Goal: Information Seeking & Learning: Learn about a topic

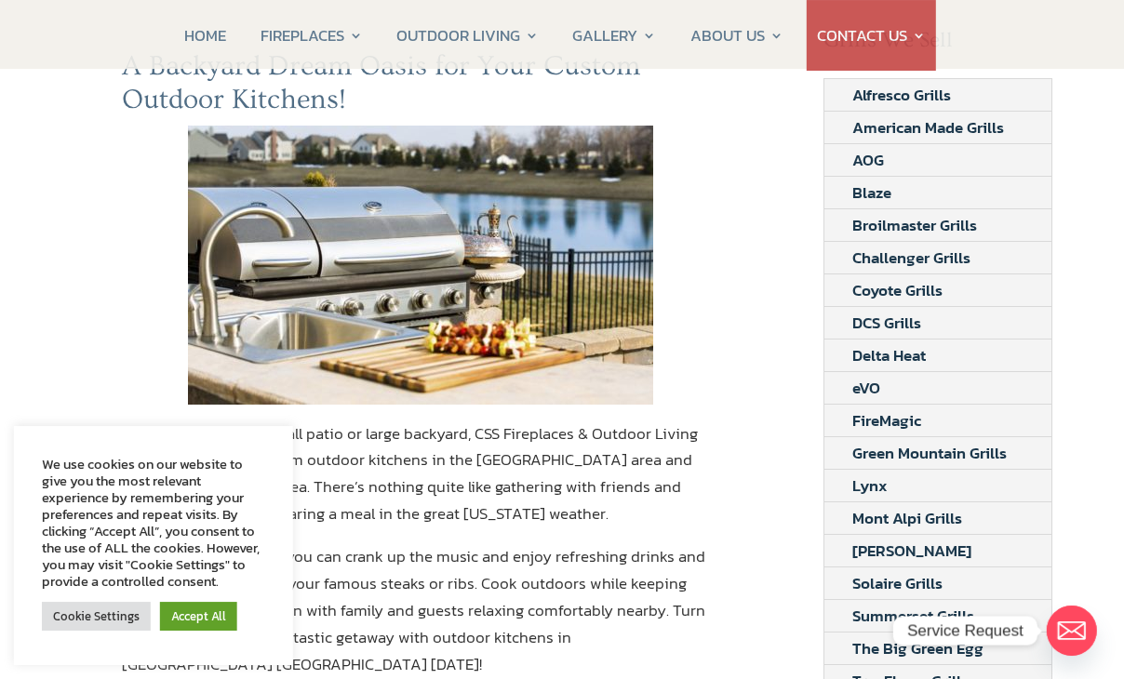
scroll to position [262, 12]
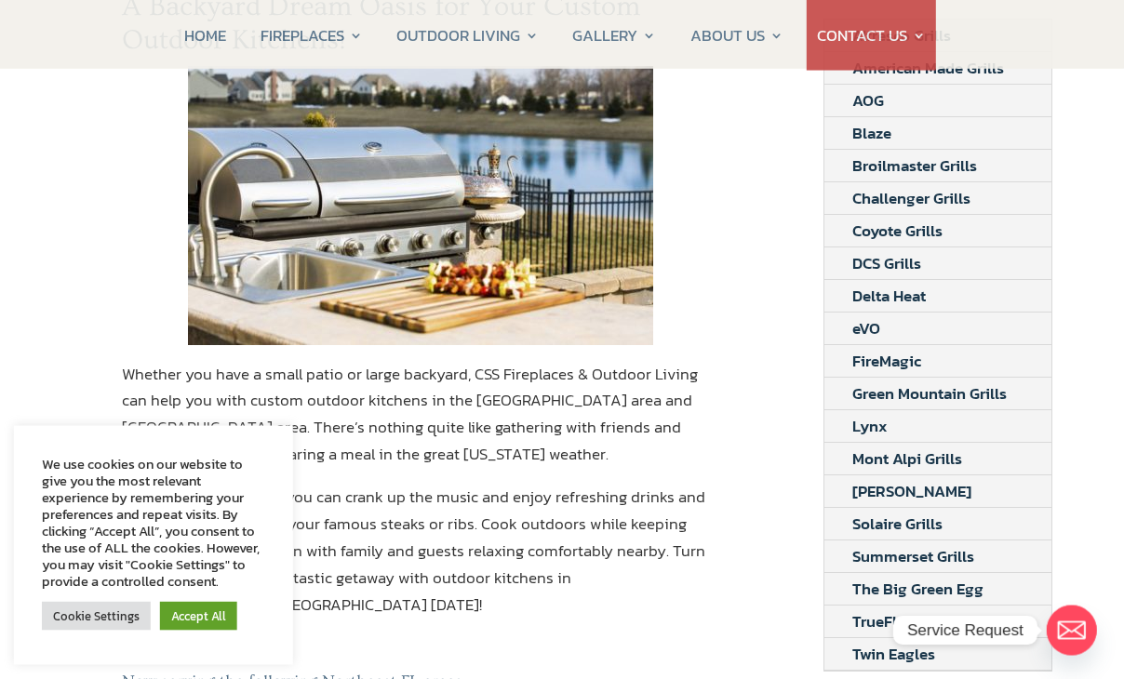
click at [221, 631] on link "Accept All" at bounding box center [198, 616] width 77 height 29
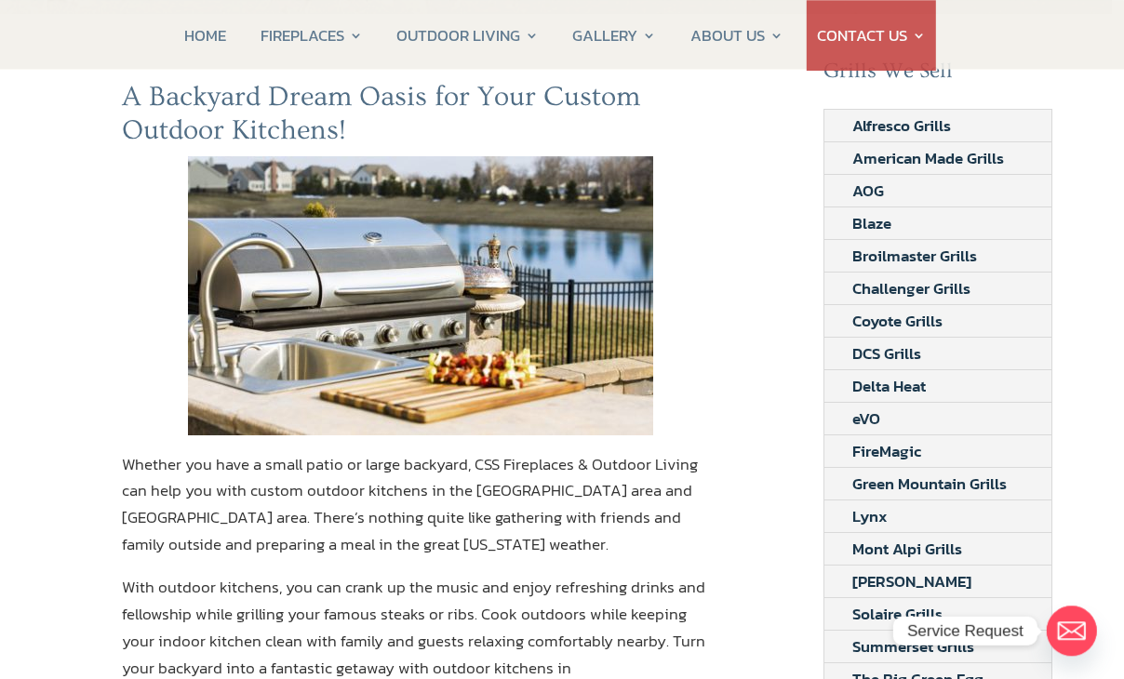
scroll to position [171, 12]
click at [937, 258] on link "Broilmaster Grills" at bounding box center [914, 257] width 180 height 32
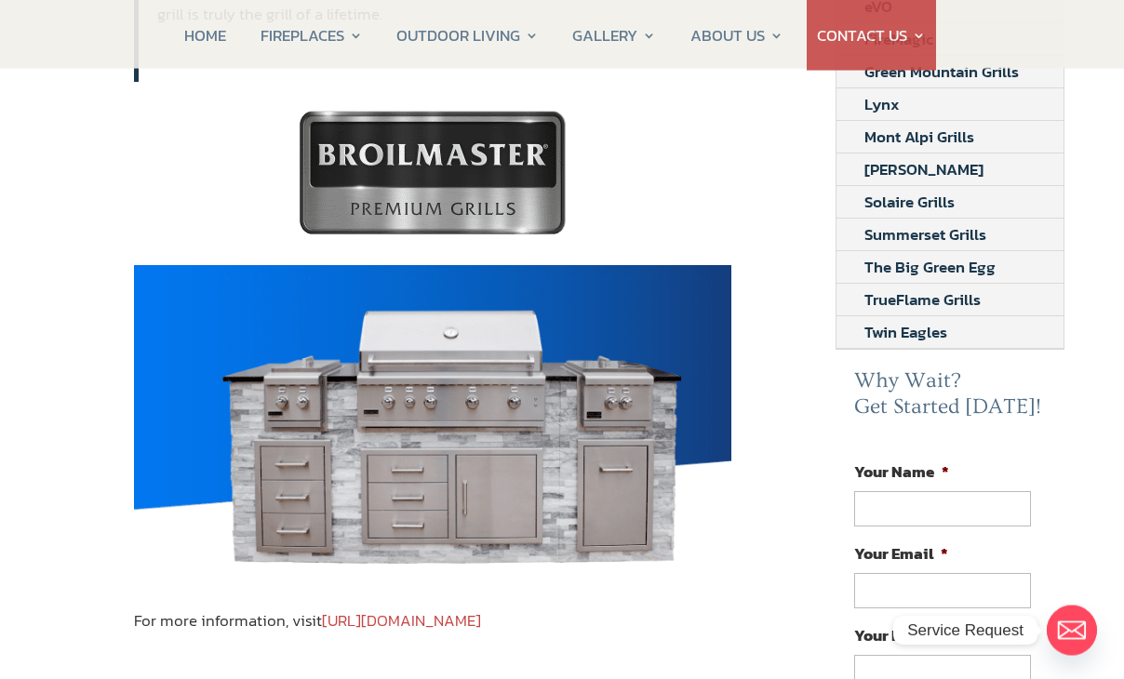
scroll to position [585, 1]
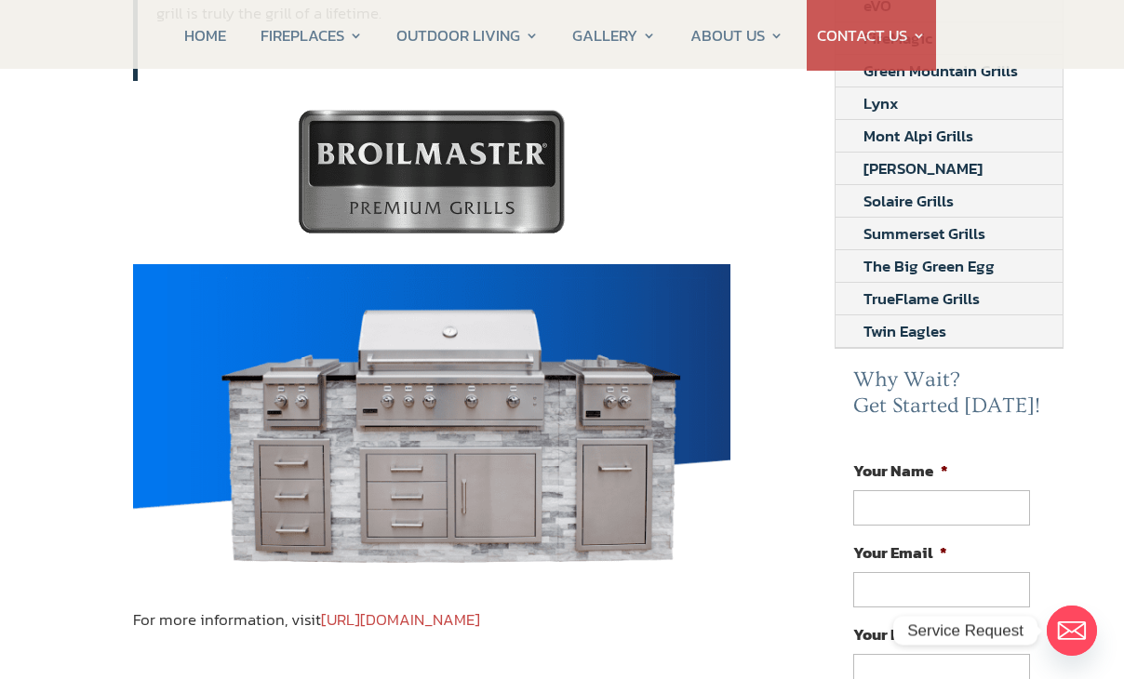
click at [454, 607] on link "https://broilmaster.com/" at bounding box center [400, 619] width 159 height 24
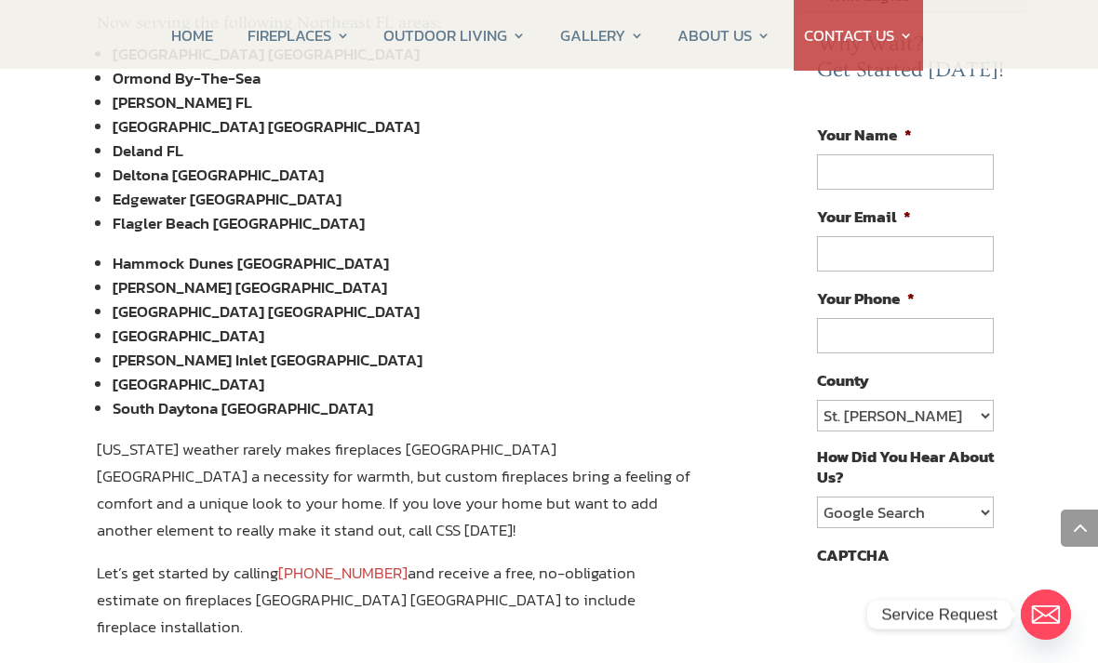
scroll to position [898, 24]
